Goal: Task Accomplishment & Management: Use online tool/utility

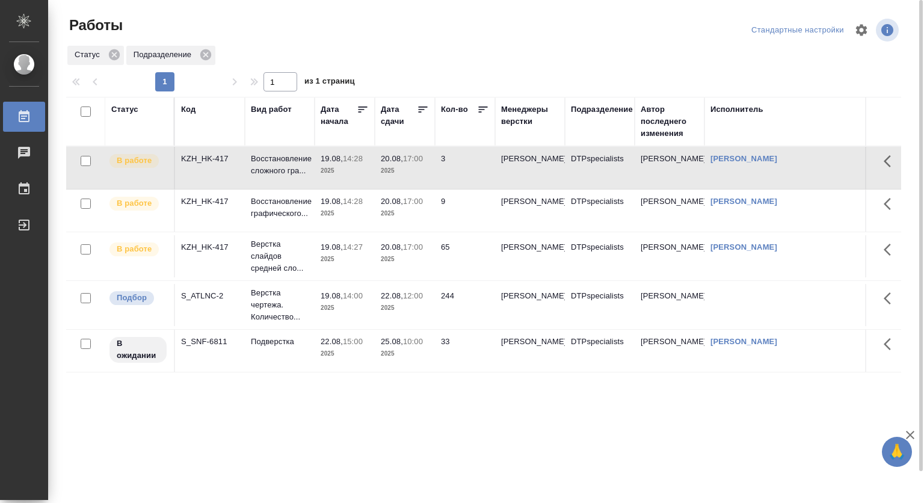
click at [128, 108] on div "Статус" at bounding box center [124, 109] width 27 height 12
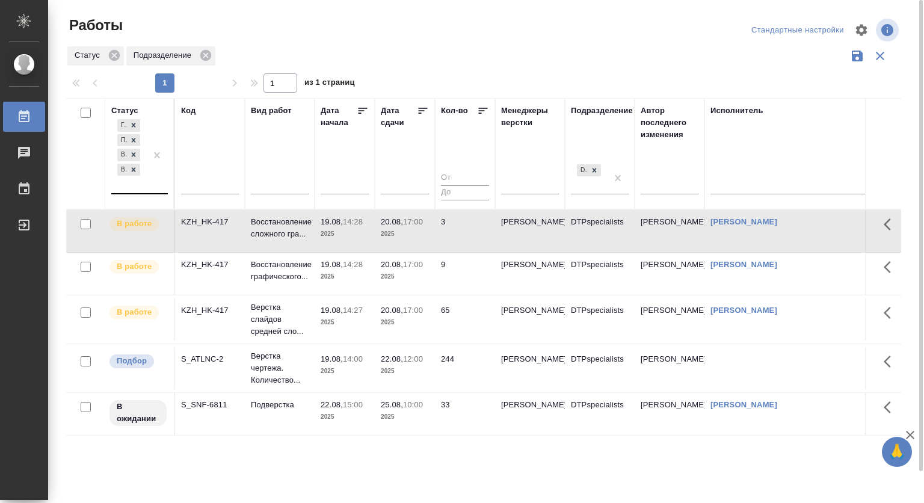
click at [129, 187] on div "Готов к работе Подбор В ожидании В работе" at bounding box center [128, 155] width 35 height 76
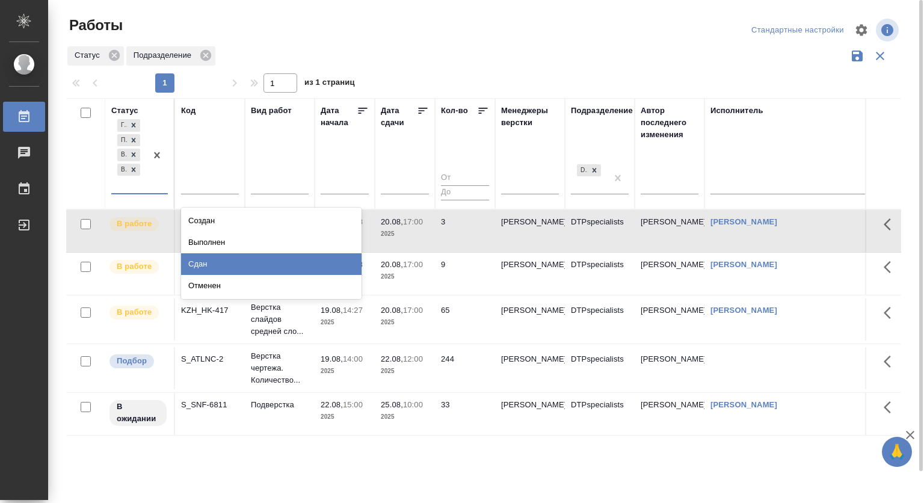
click at [266, 269] on div "Сдан" at bounding box center [271, 264] width 180 height 22
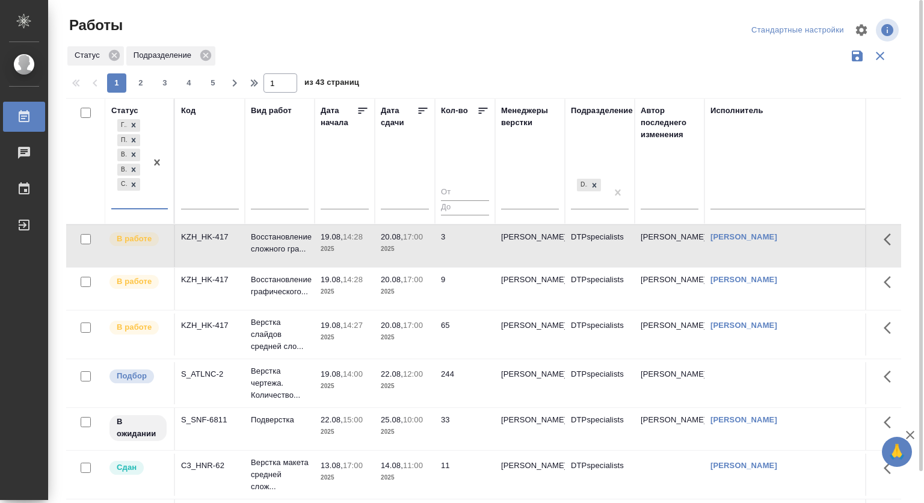
click at [484, 29] on div at bounding box center [489, 30] width 282 height 29
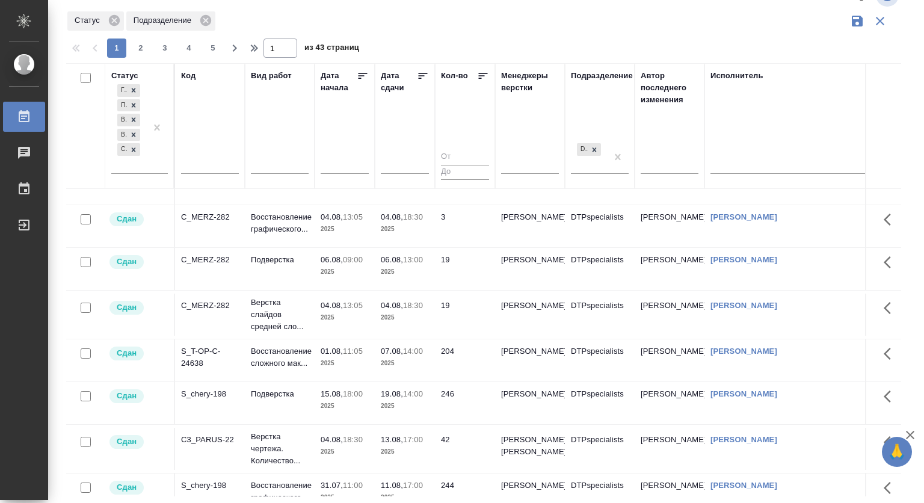
scroll to position [602, 0]
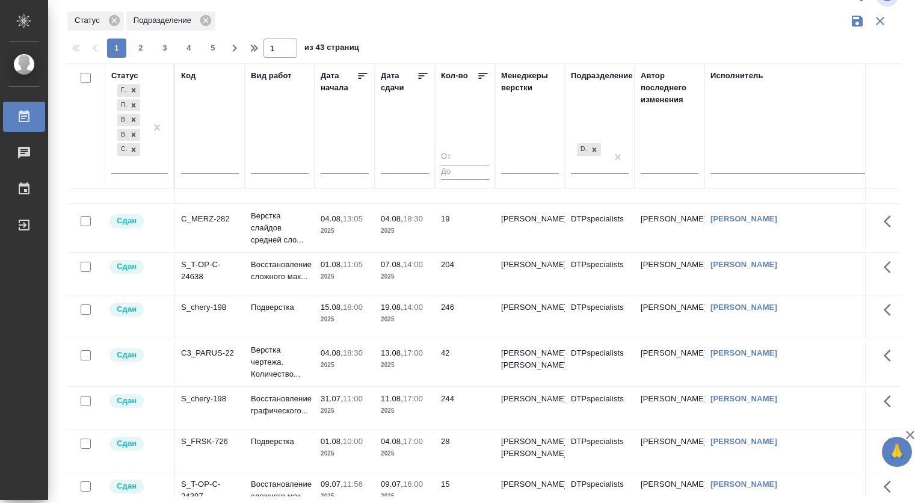
click at [334, 312] on p "15.08," at bounding box center [332, 307] width 22 height 9
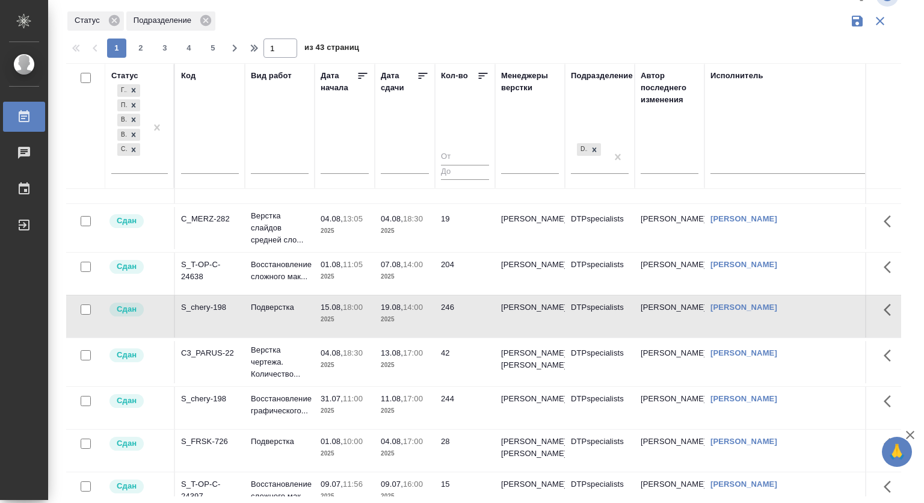
click at [327, 312] on p "15.08," at bounding box center [332, 307] width 22 height 9
click at [416, 36] on div at bounding box center [488, 35] width 845 height 6
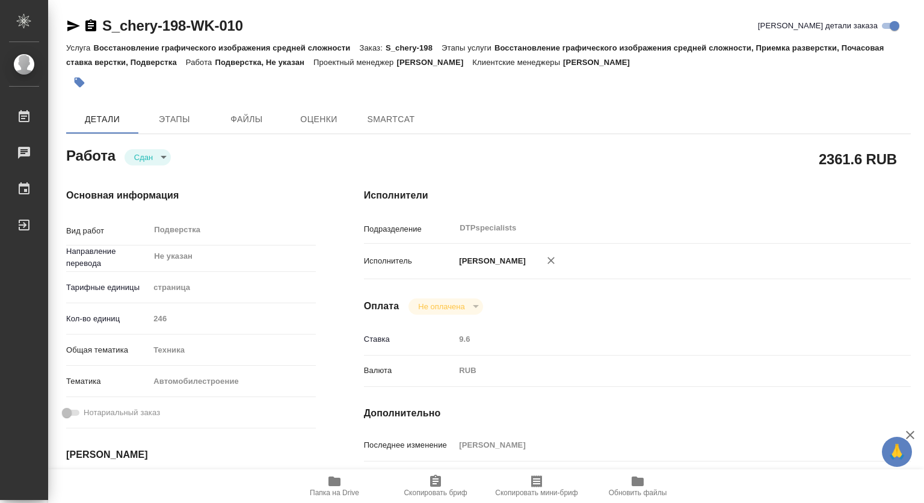
type textarea "x"
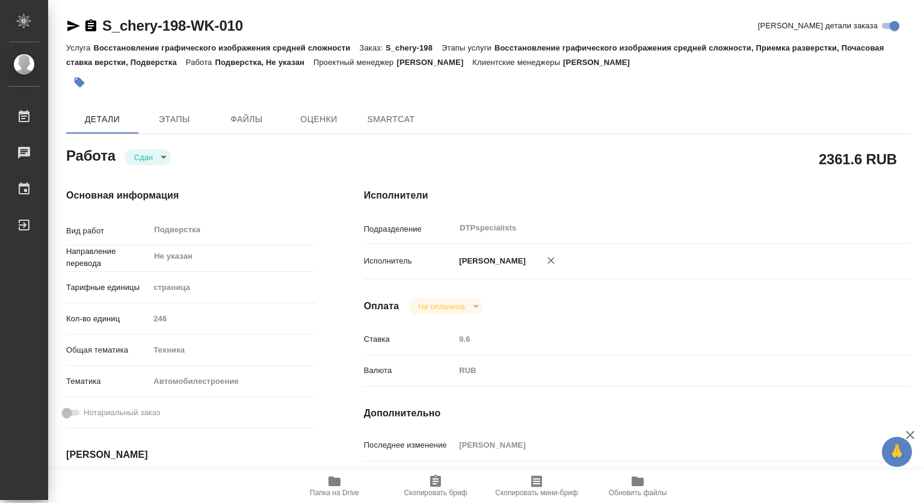
type textarea "x"
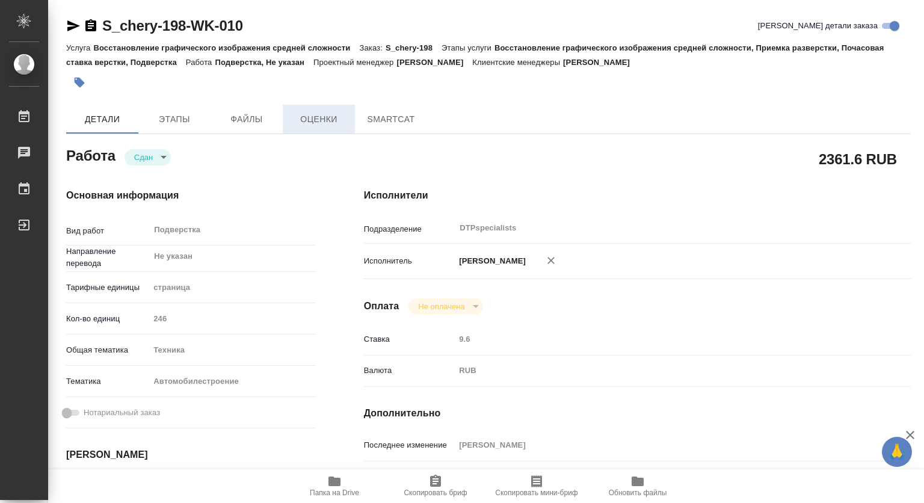
type textarea "x"
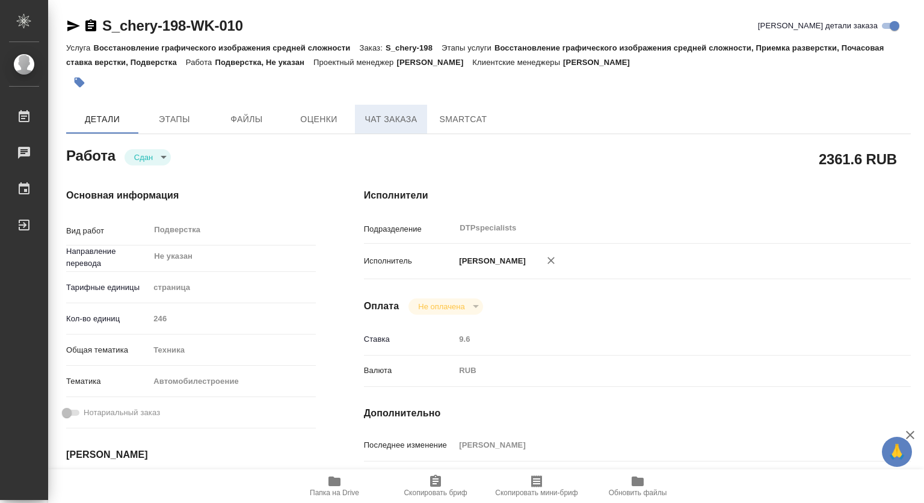
click at [387, 119] on span "Чат заказа" at bounding box center [391, 119] width 58 height 15
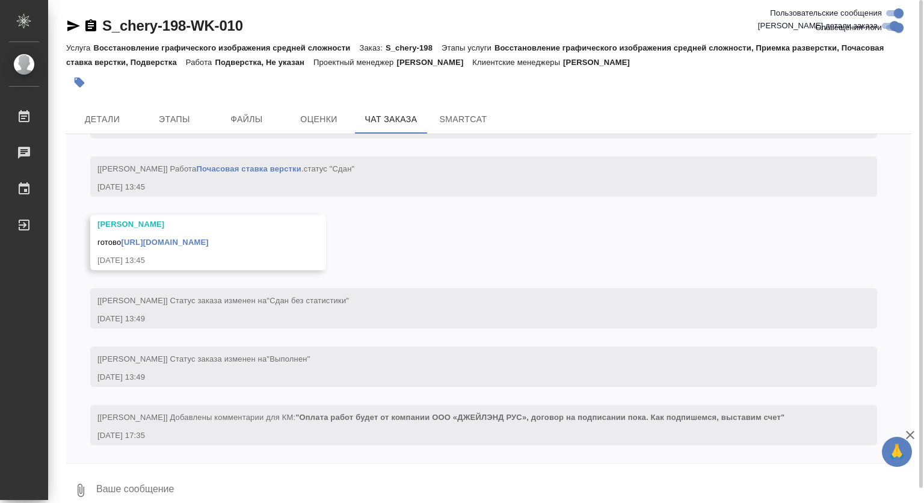
scroll to position [17608, 0]
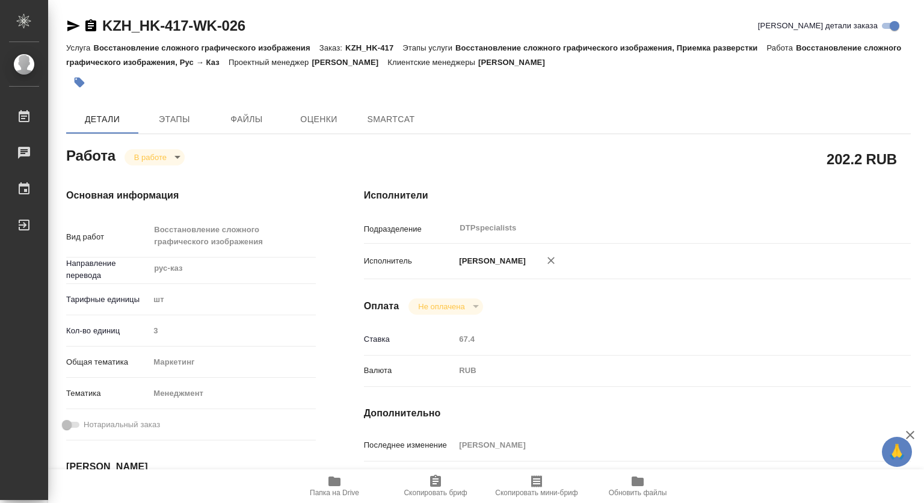
type textarea "x"
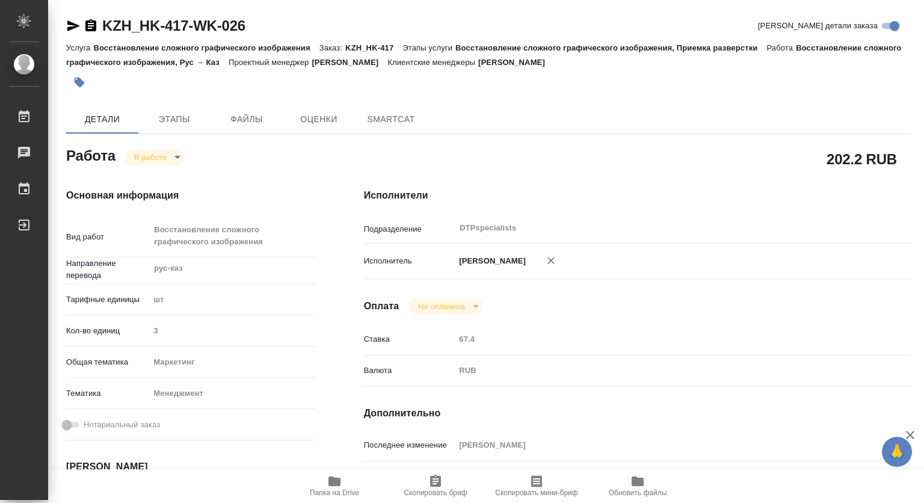
type textarea "x"
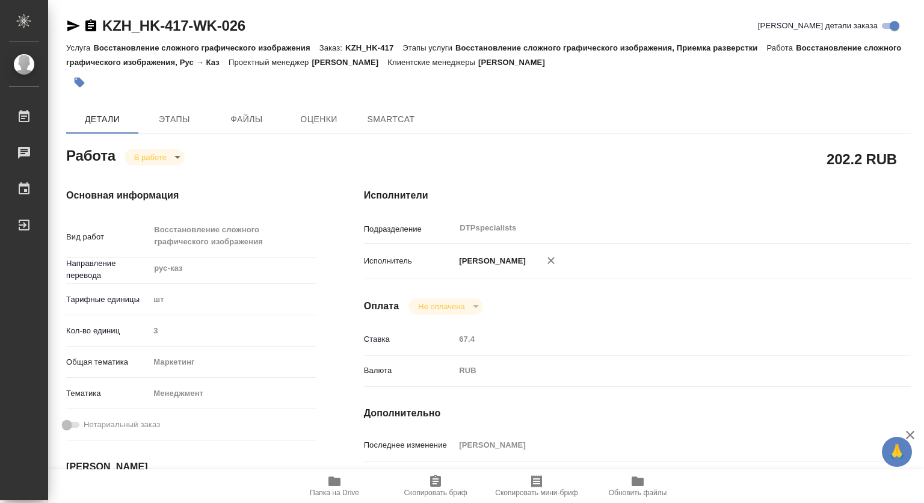
type textarea "x"
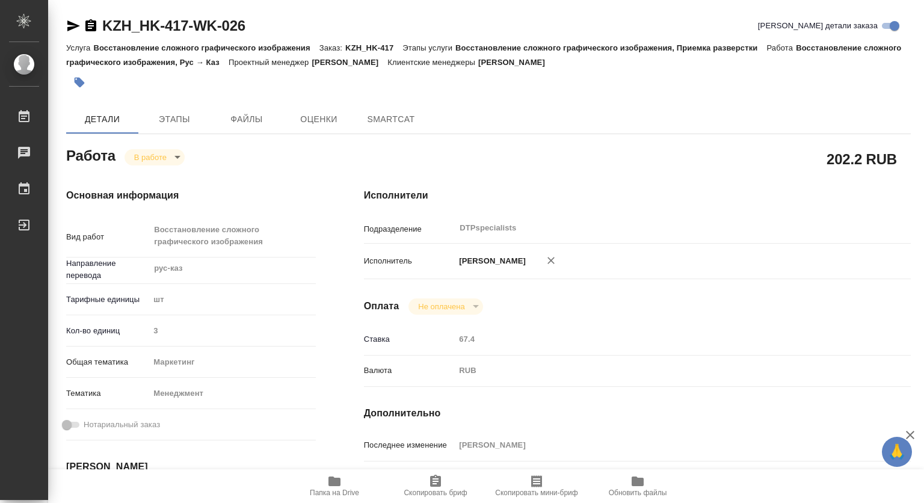
type textarea "x"
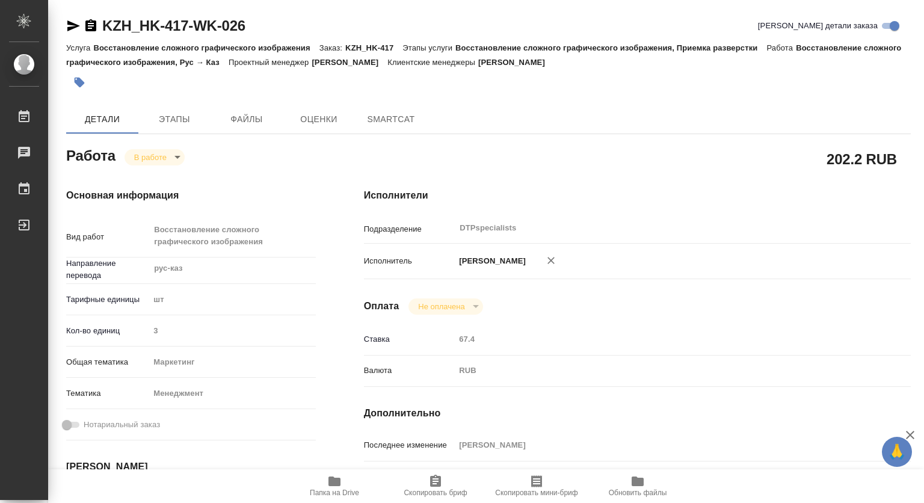
type textarea "x"
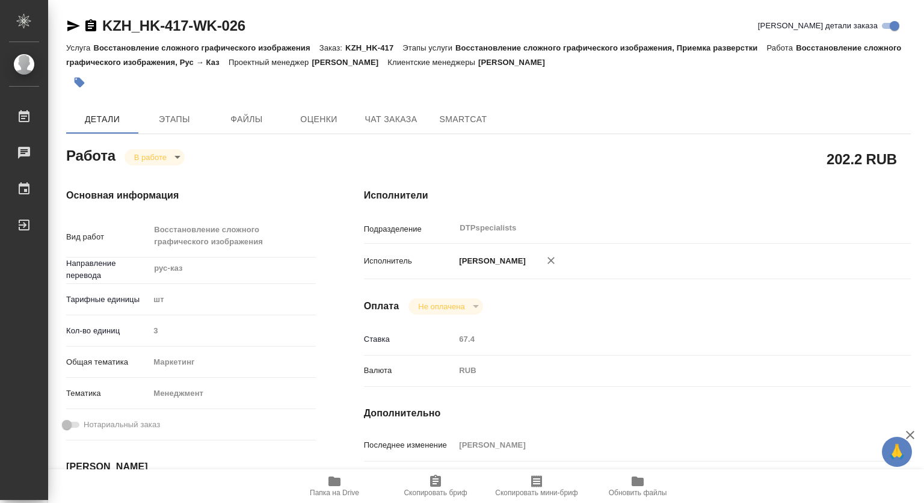
type textarea "x"
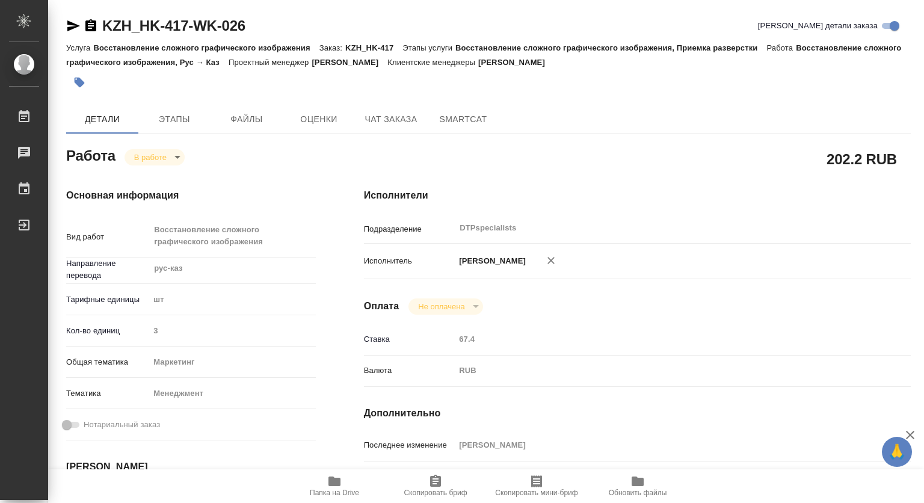
type textarea "x"
